Goal: Navigation & Orientation: Find specific page/section

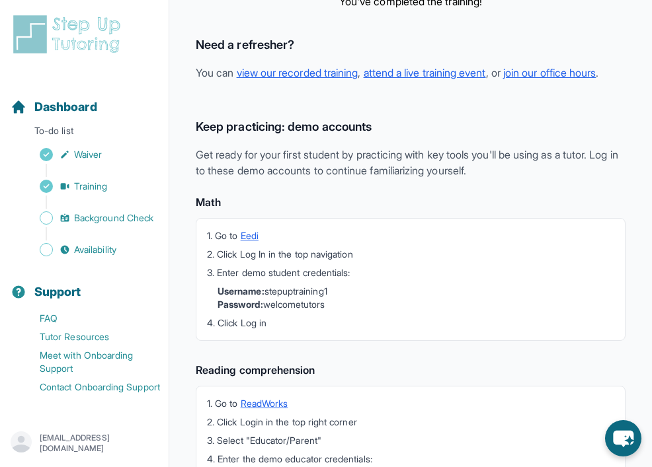
scroll to position [397, 0]
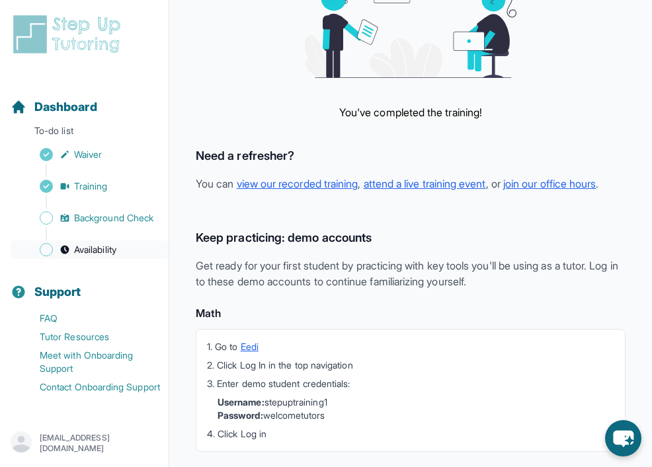
click at [91, 258] on link "Availability" at bounding box center [90, 250] width 158 height 19
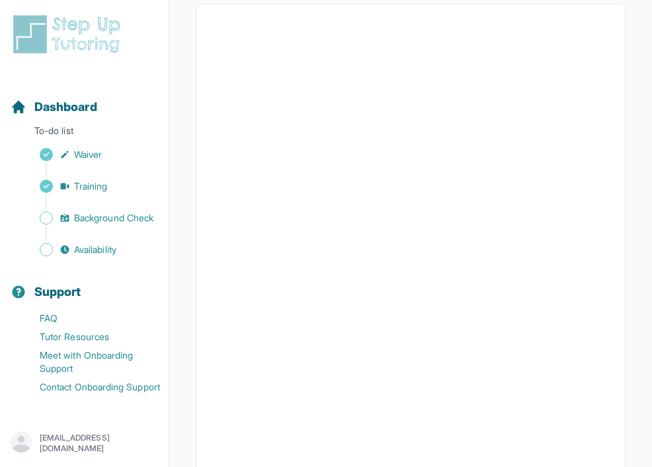
scroll to position [317, 0]
click at [76, 253] on span "Availability" at bounding box center [95, 249] width 42 height 13
click at [85, 223] on span "Background Check" at bounding box center [113, 218] width 79 height 13
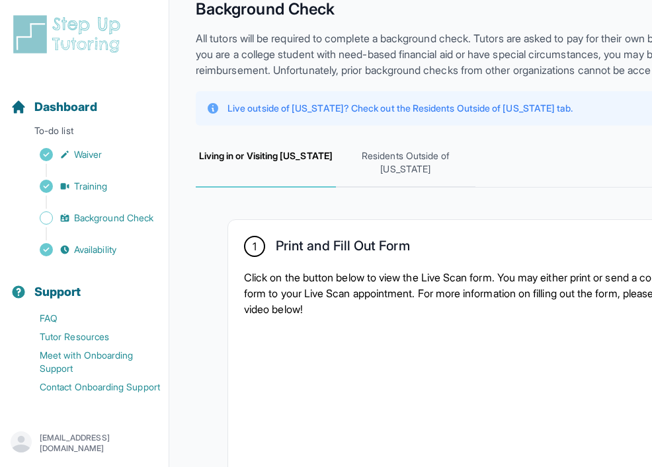
scroll to position [2, 0]
click at [61, 109] on span "Dashboard" at bounding box center [65, 107] width 63 height 19
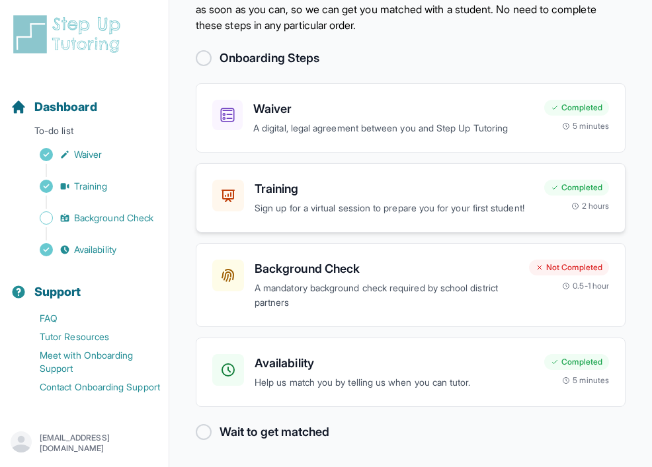
scroll to position [93, 0]
click at [302, 430] on h2 "Wait to get matched" at bounding box center [274, 431] width 110 height 19
click at [206, 434] on div at bounding box center [204, 432] width 16 height 16
click at [280, 290] on p "A mandatory background check required by school district partners" at bounding box center [387, 295] width 264 height 30
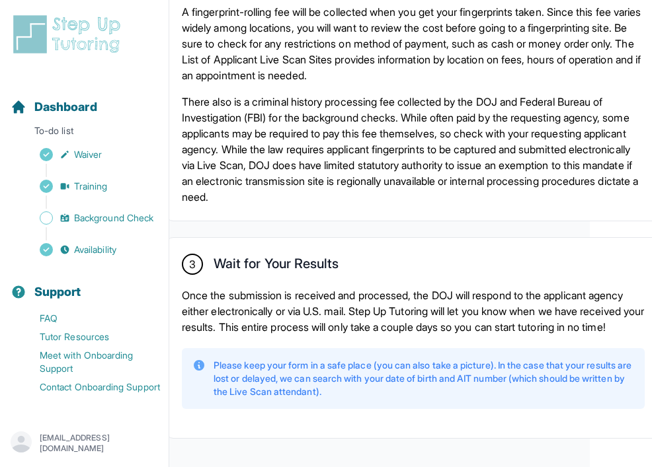
scroll to position [1060, 62]
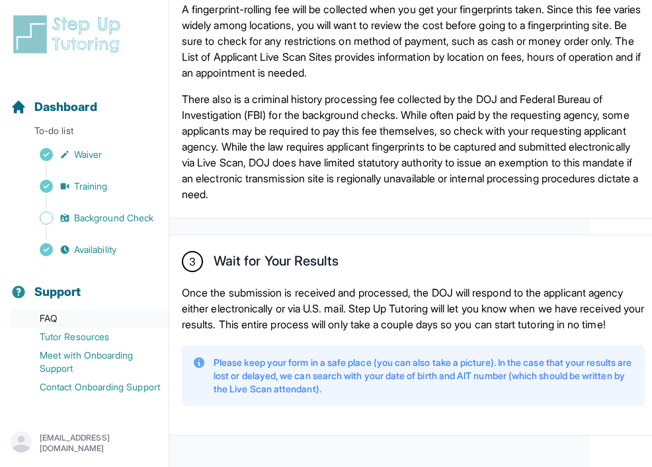
click at [71, 321] on link "FAQ" at bounding box center [90, 318] width 158 height 19
click at [70, 100] on span "Dashboard" at bounding box center [65, 107] width 63 height 19
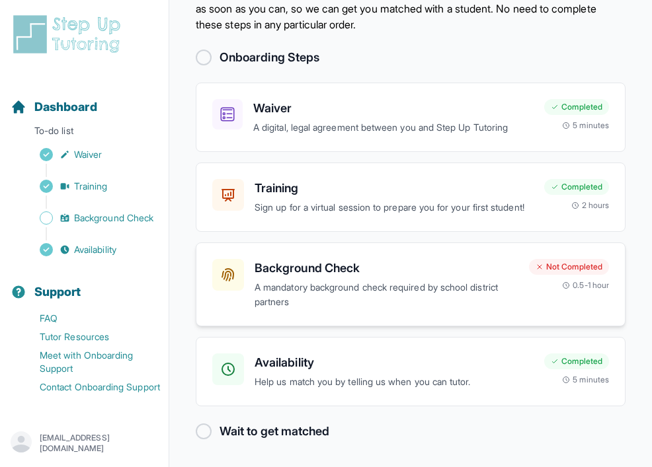
scroll to position [69, 0]
